Goal: Task Accomplishment & Management: Manage account settings

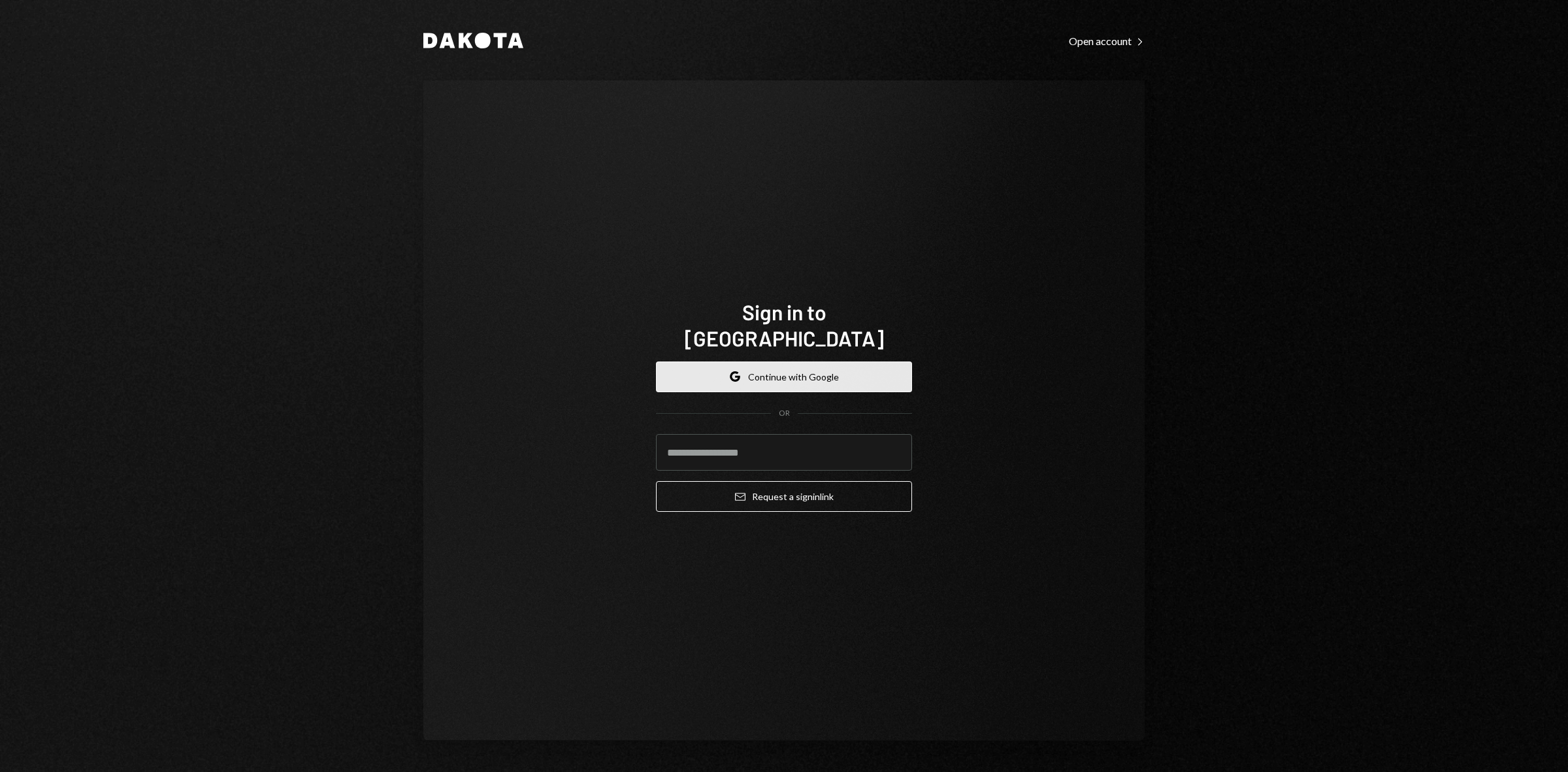
click at [757, 372] on button "Google Continue with Google" at bounding box center [784, 376] width 256 height 31
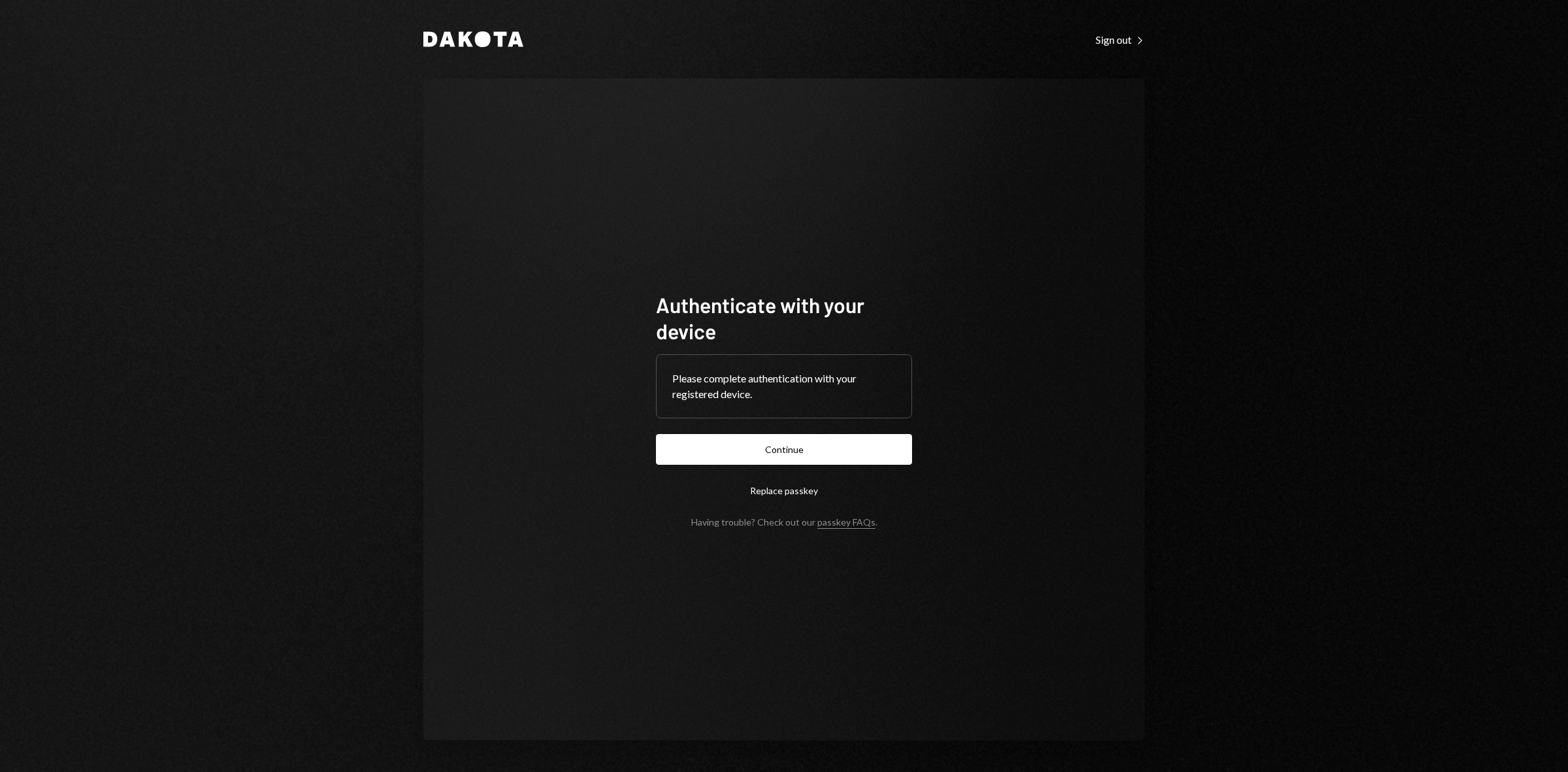
click at [870, 451] on button "Continue" at bounding box center [784, 449] width 256 height 31
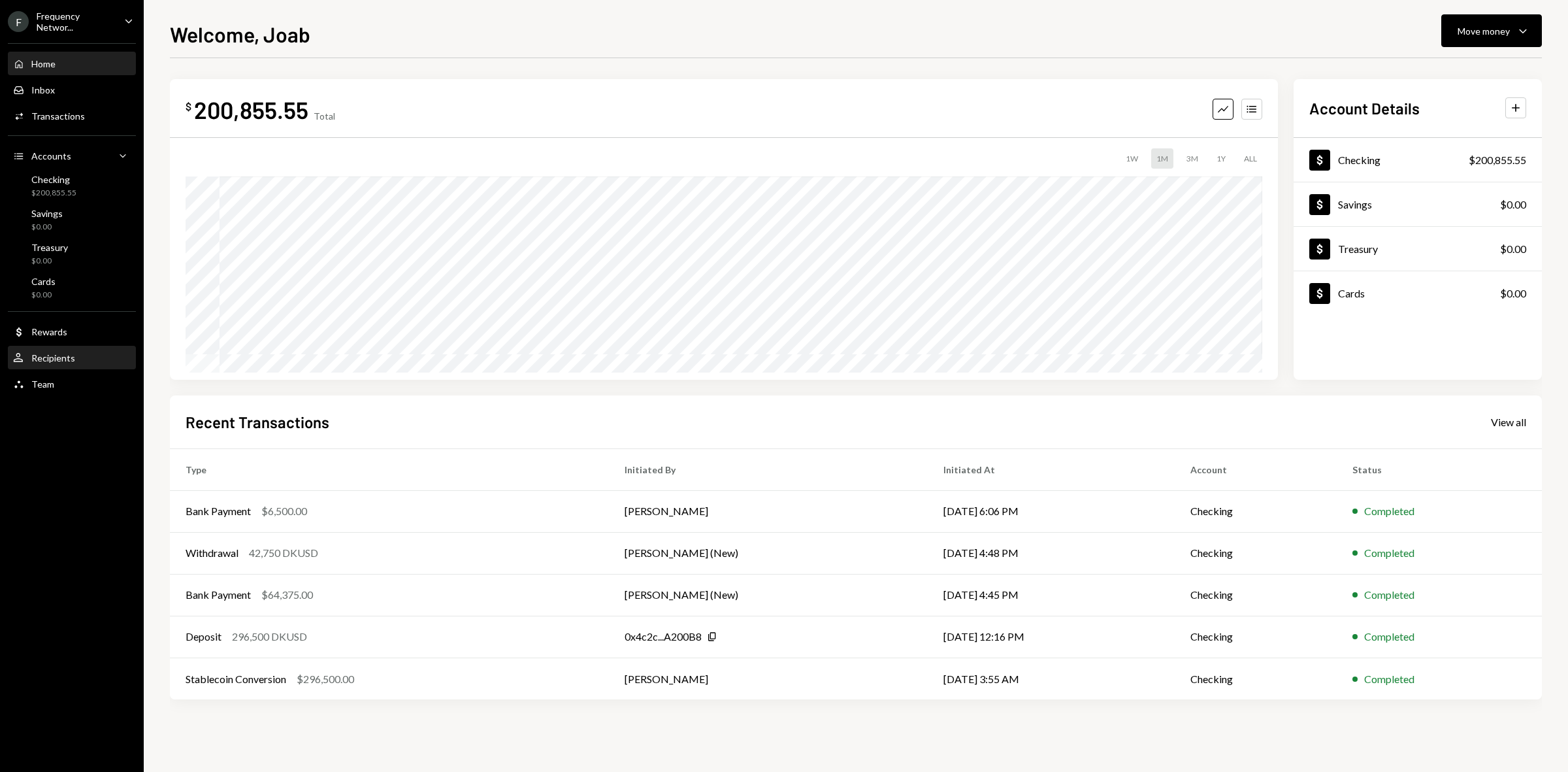
click at [57, 356] on div "Recipients" at bounding box center [53, 357] width 44 height 11
